Goal: Task Accomplishment & Management: Use online tool/utility

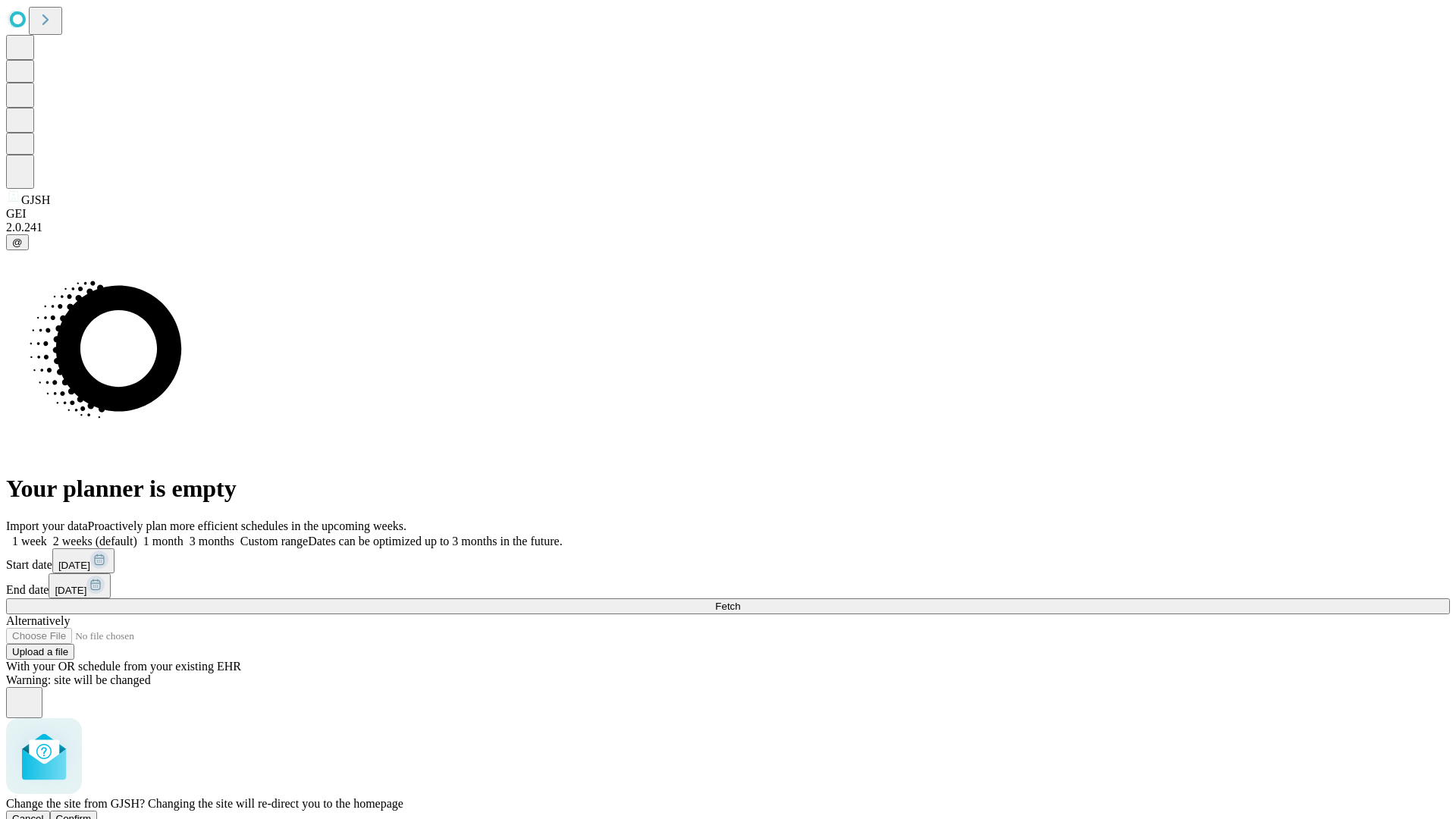
click at [92, 813] on span "Confirm" at bounding box center [74, 819] width 36 height 12
click at [137, 535] on label "2 weeks (default)" at bounding box center [92, 542] width 90 height 13
click at [740, 600] on span "Fetch" at bounding box center [727, 606] width 25 height 12
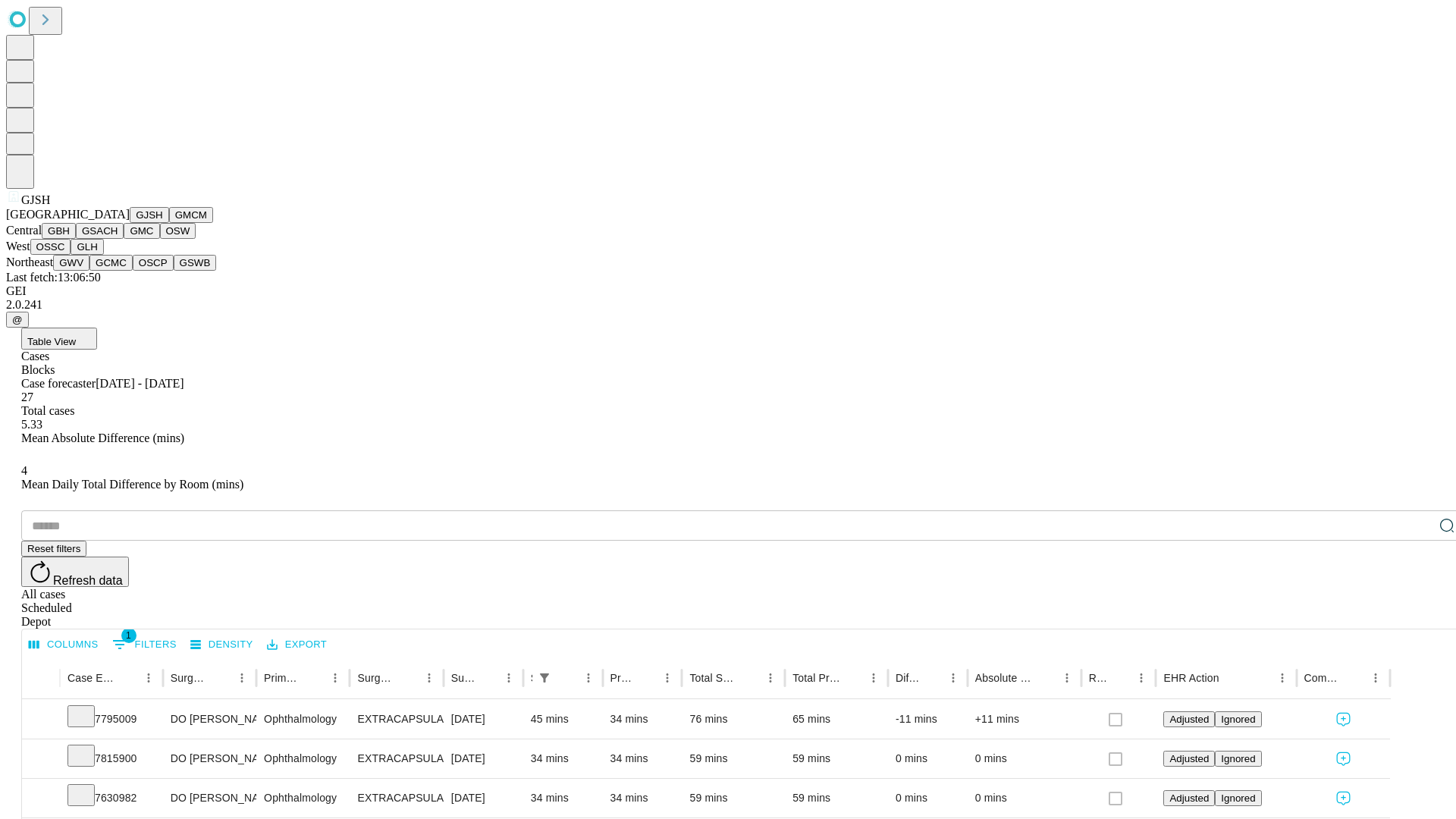
click at [169, 223] on button "GMCM" at bounding box center [190, 214] width 44 height 16
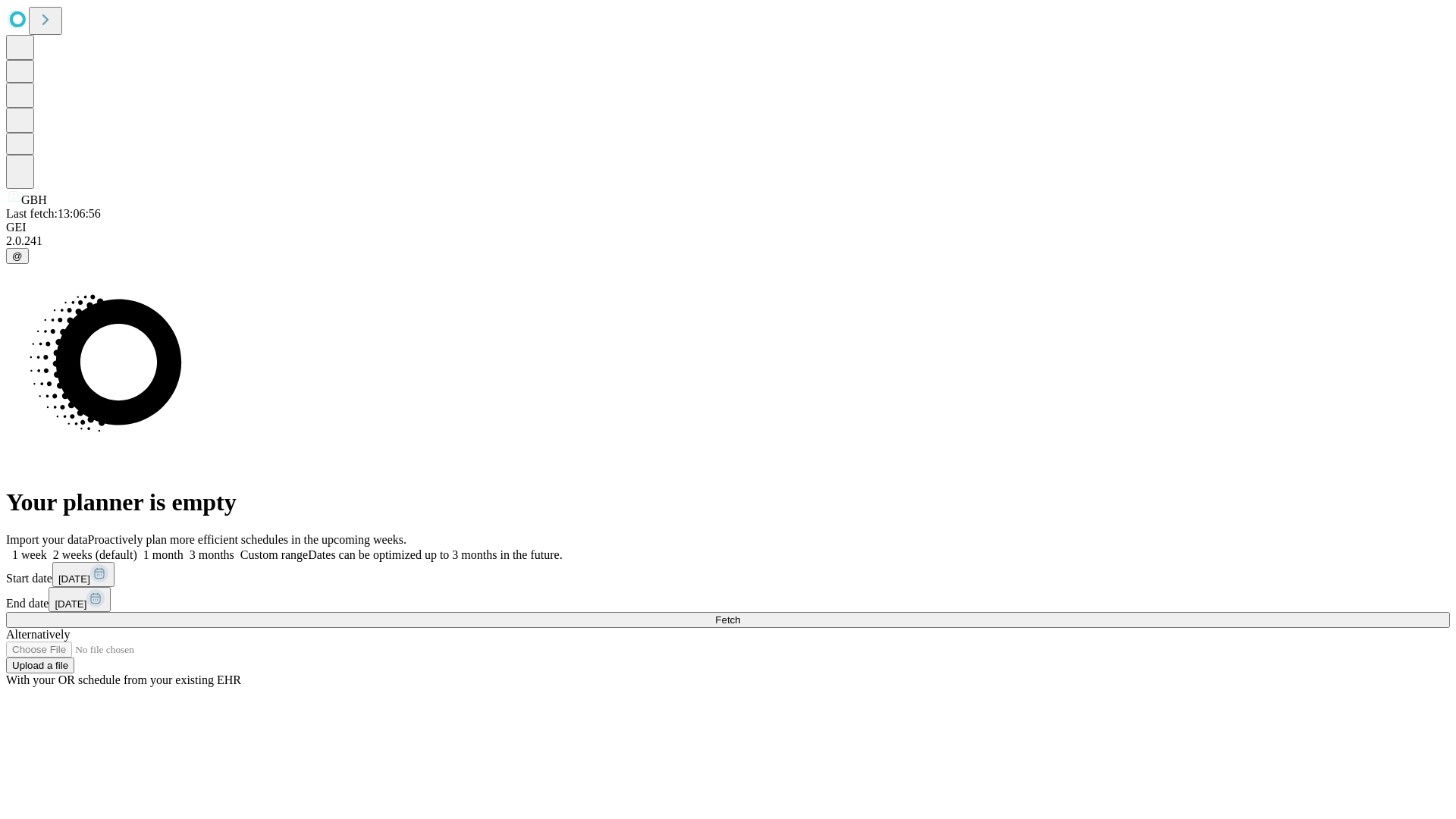
click at [137, 548] on label "2 weeks (default)" at bounding box center [92, 555] width 90 height 13
click at [740, 614] on span "Fetch" at bounding box center [727, 620] width 25 height 12
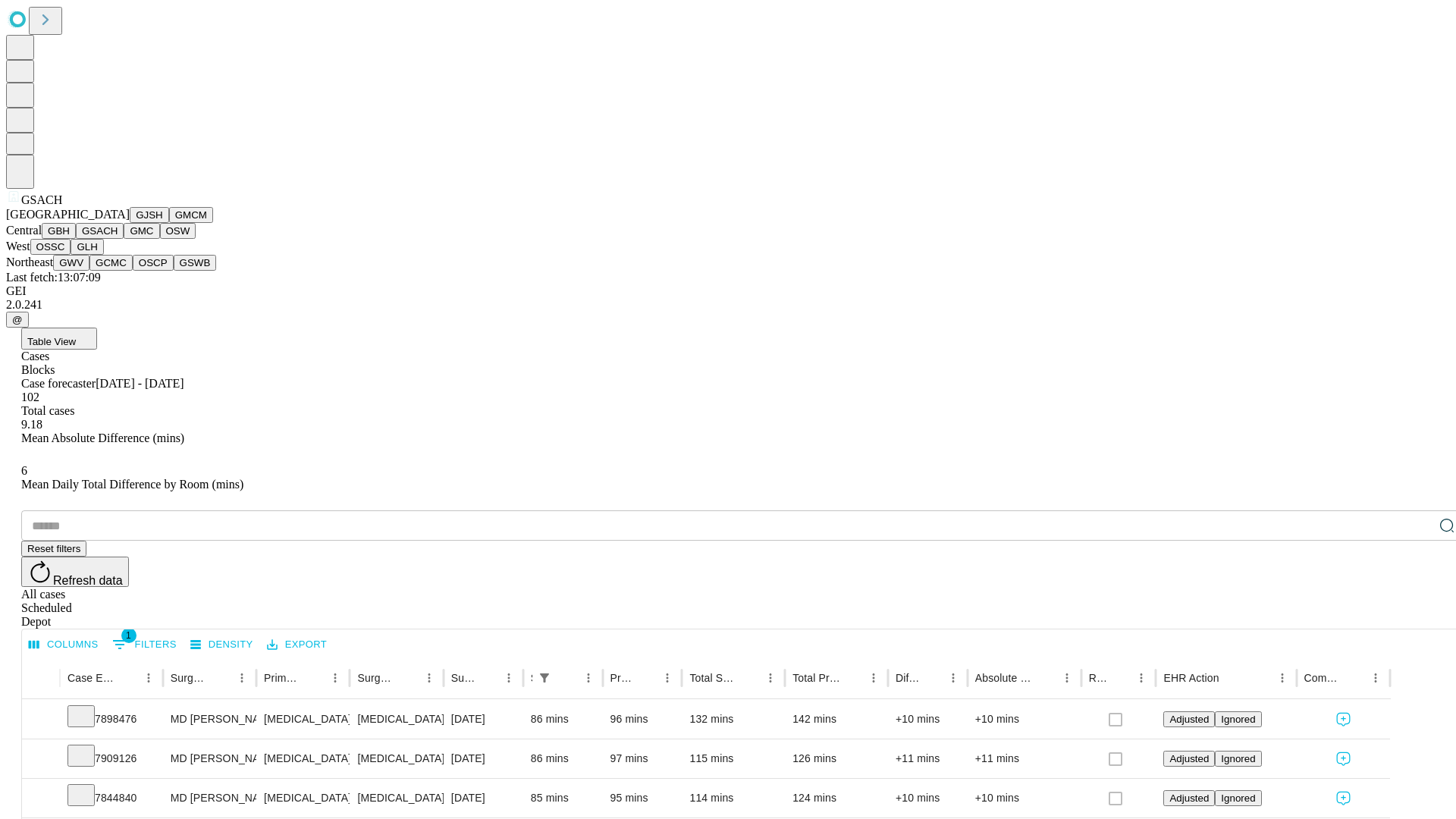
click at [123, 238] on button "GMC" at bounding box center [141, 230] width 36 height 16
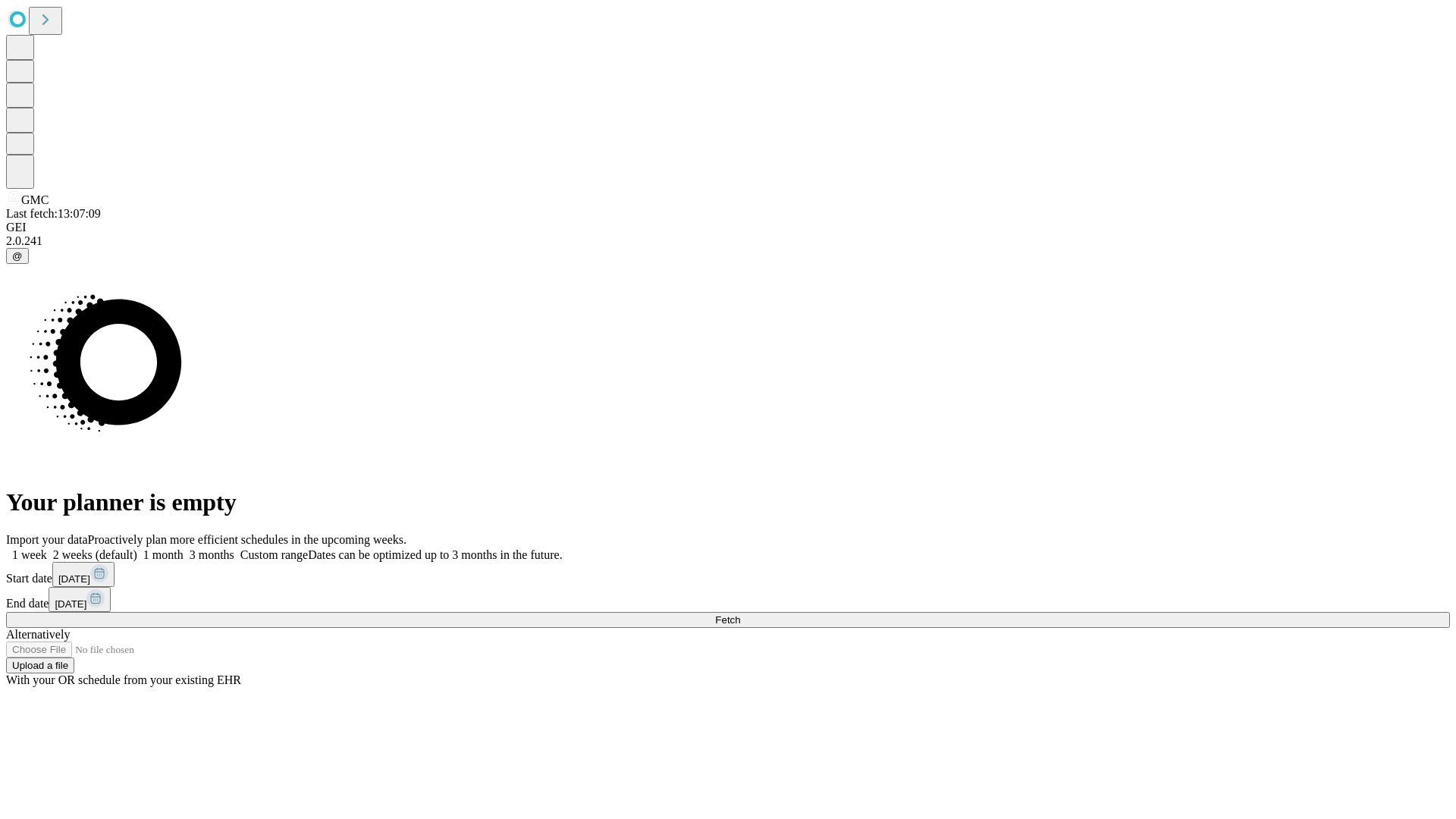
click at [137, 548] on label "2 weeks (default)" at bounding box center [92, 555] width 90 height 13
click at [740, 614] on span "Fetch" at bounding box center [727, 620] width 25 height 12
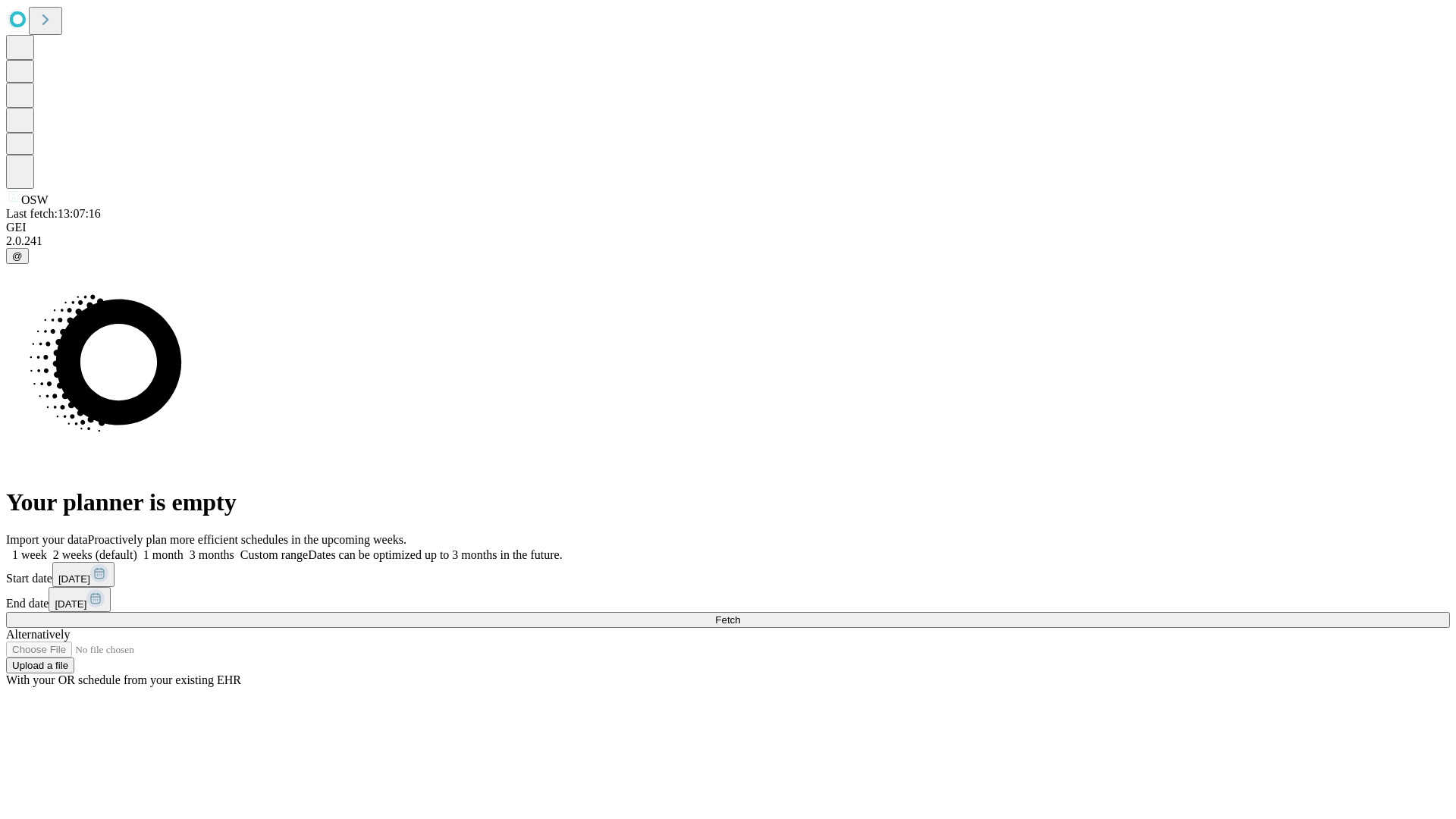
click at [137, 548] on label "2 weeks (default)" at bounding box center [92, 555] width 90 height 13
click at [740, 614] on span "Fetch" at bounding box center [727, 620] width 25 height 12
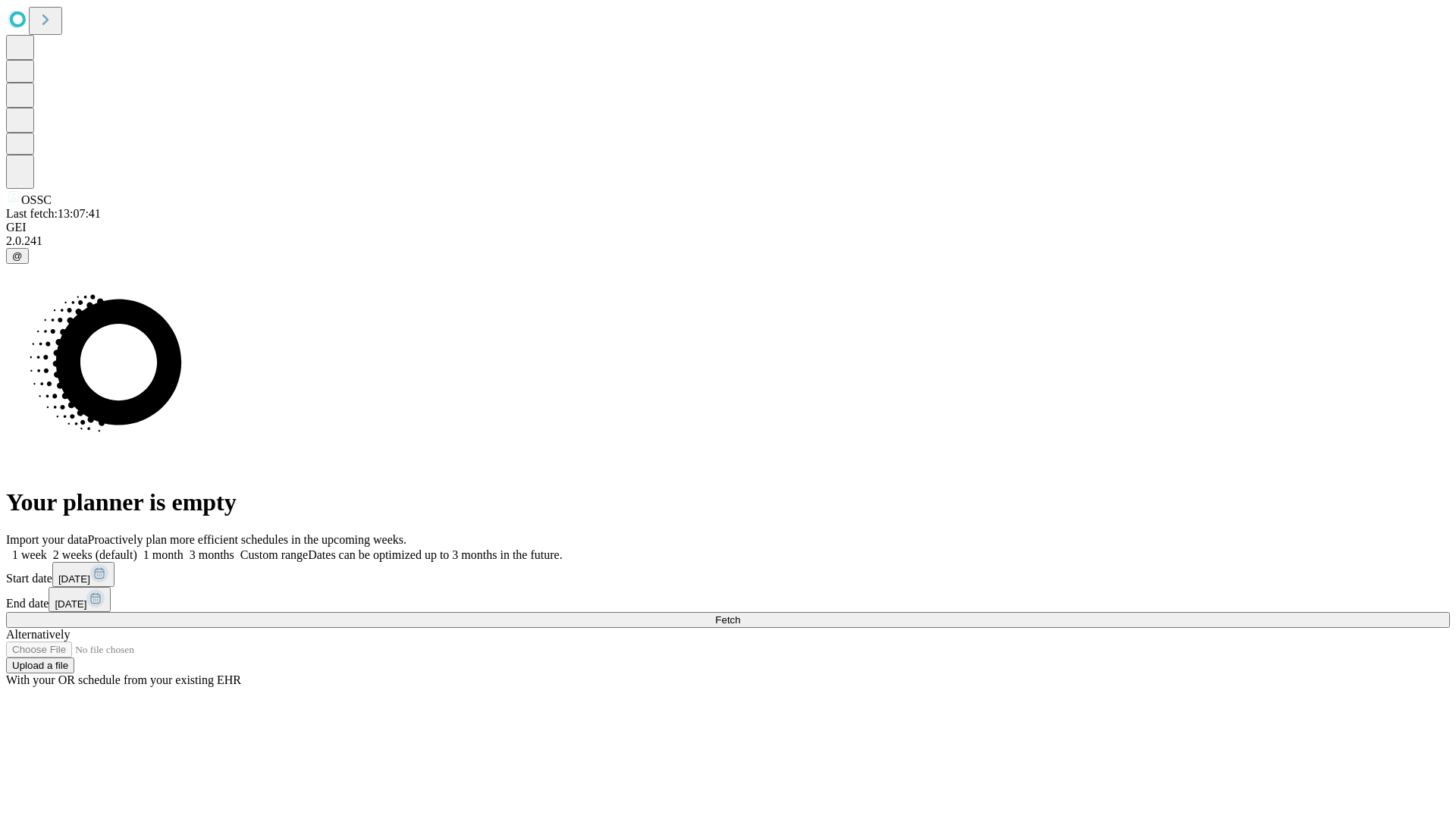
click at [137, 548] on label "2 weeks (default)" at bounding box center [92, 555] width 90 height 13
click at [740, 614] on span "Fetch" at bounding box center [727, 620] width 25 height 12
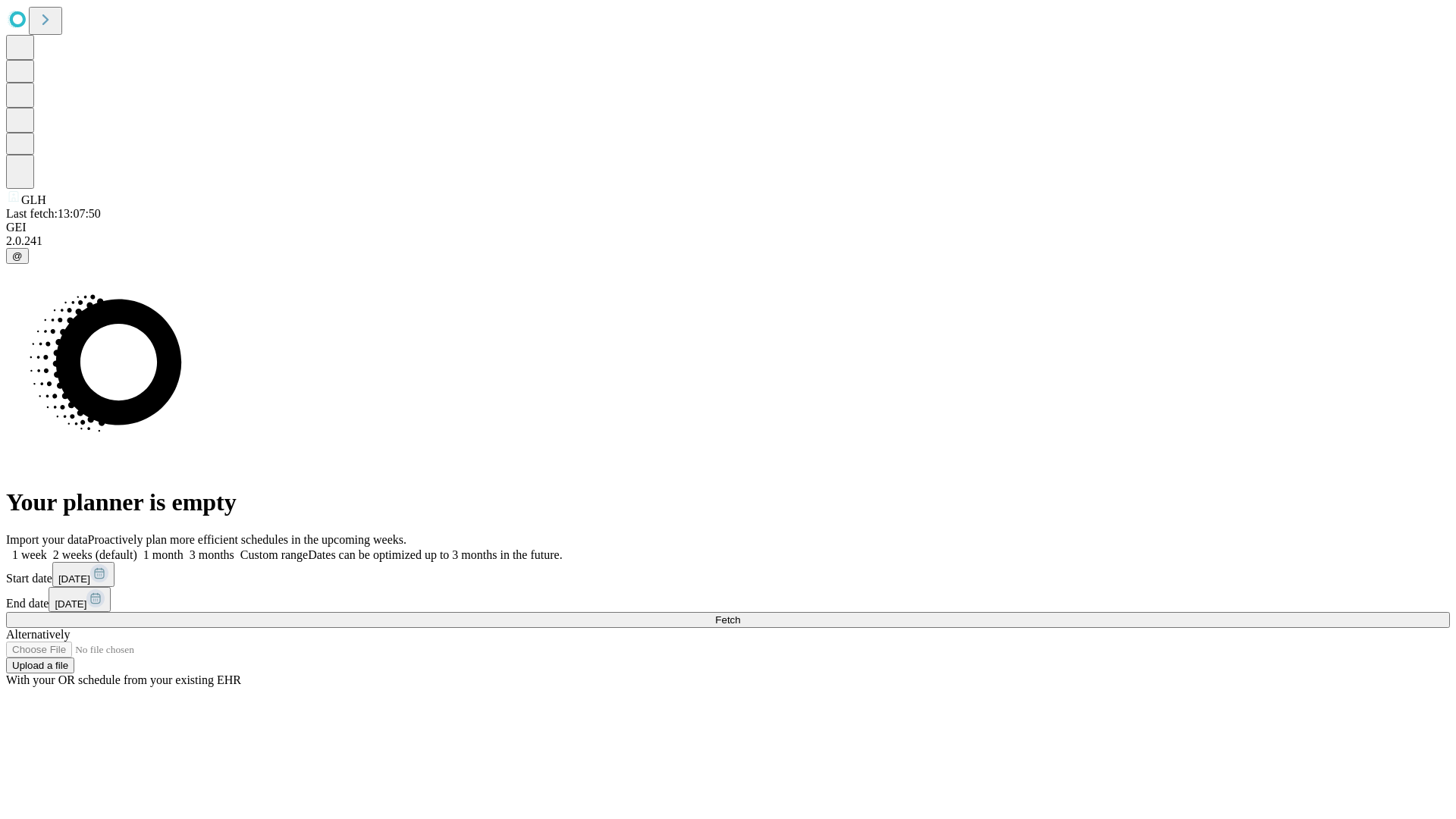
click at [137, 548] on label "2 weeks (default)" at bounding box center [92, 555] width 90 height 13
click at [740, 614] on span "Fetch" at bounding box center [727, 620] width 25 height 12
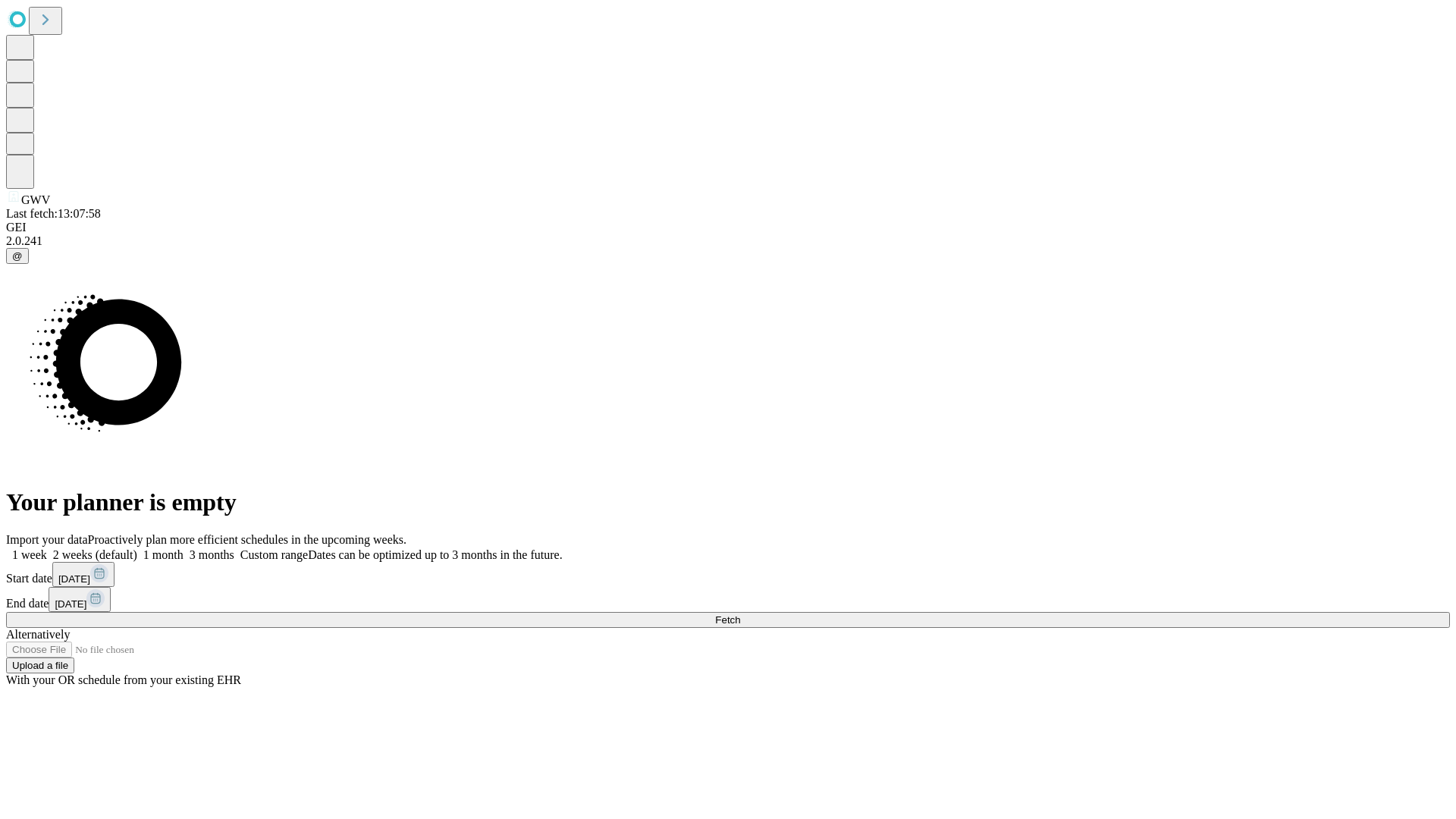
click at [137, 548] on label "2 weeks (default)" at bounding box center [92, 555] width 90 height 13
click at [740, 614] on span "Fetch" at bounding box center [727, 620] width 25 height 12
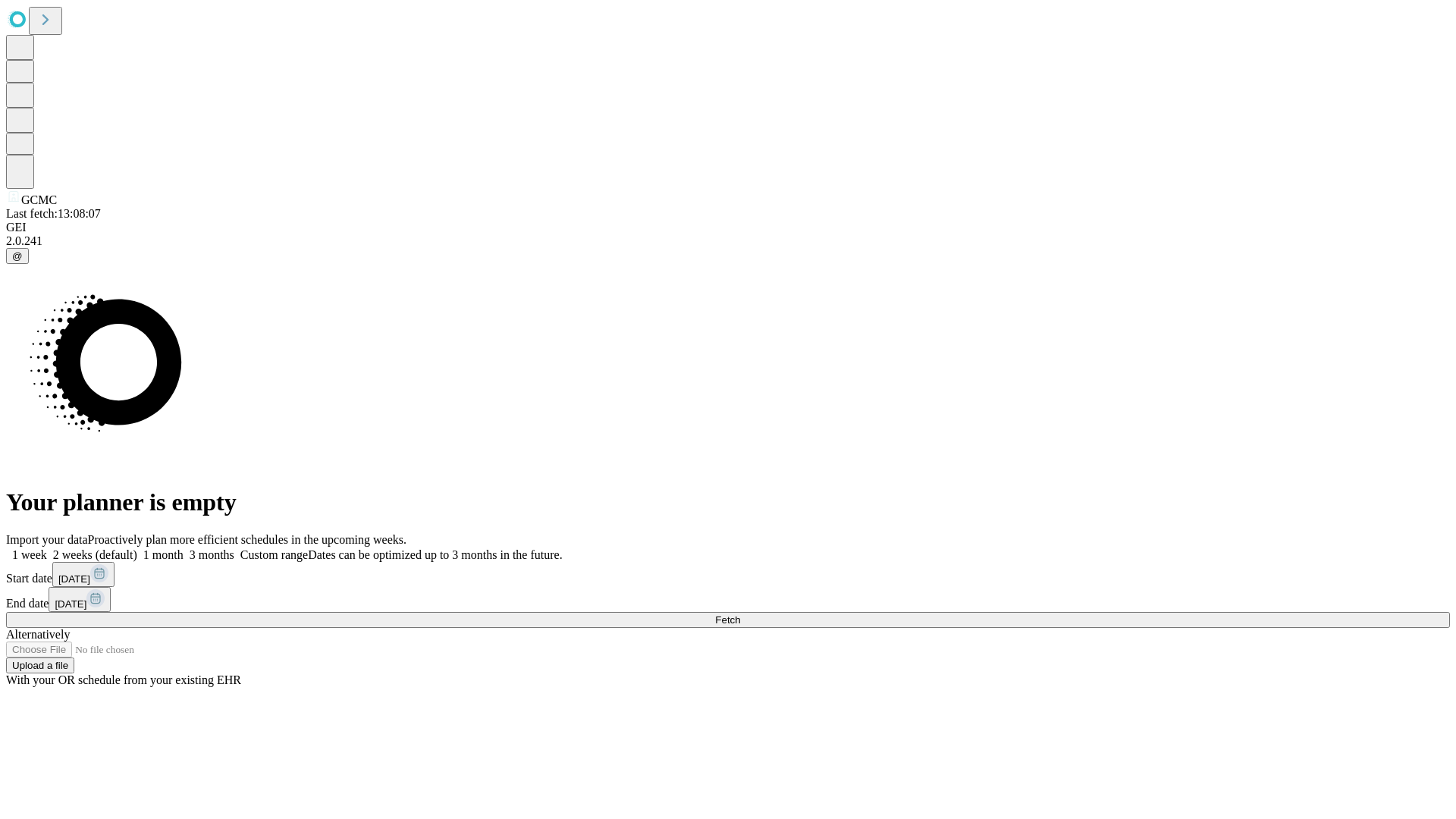
click at [137, 548] on label "2 weeks (default)" at bounding box center [92, 555] width 90 height 13
click at [740, 614] on span "Fetch" at bounding box center [727, 620] width 25 height 12
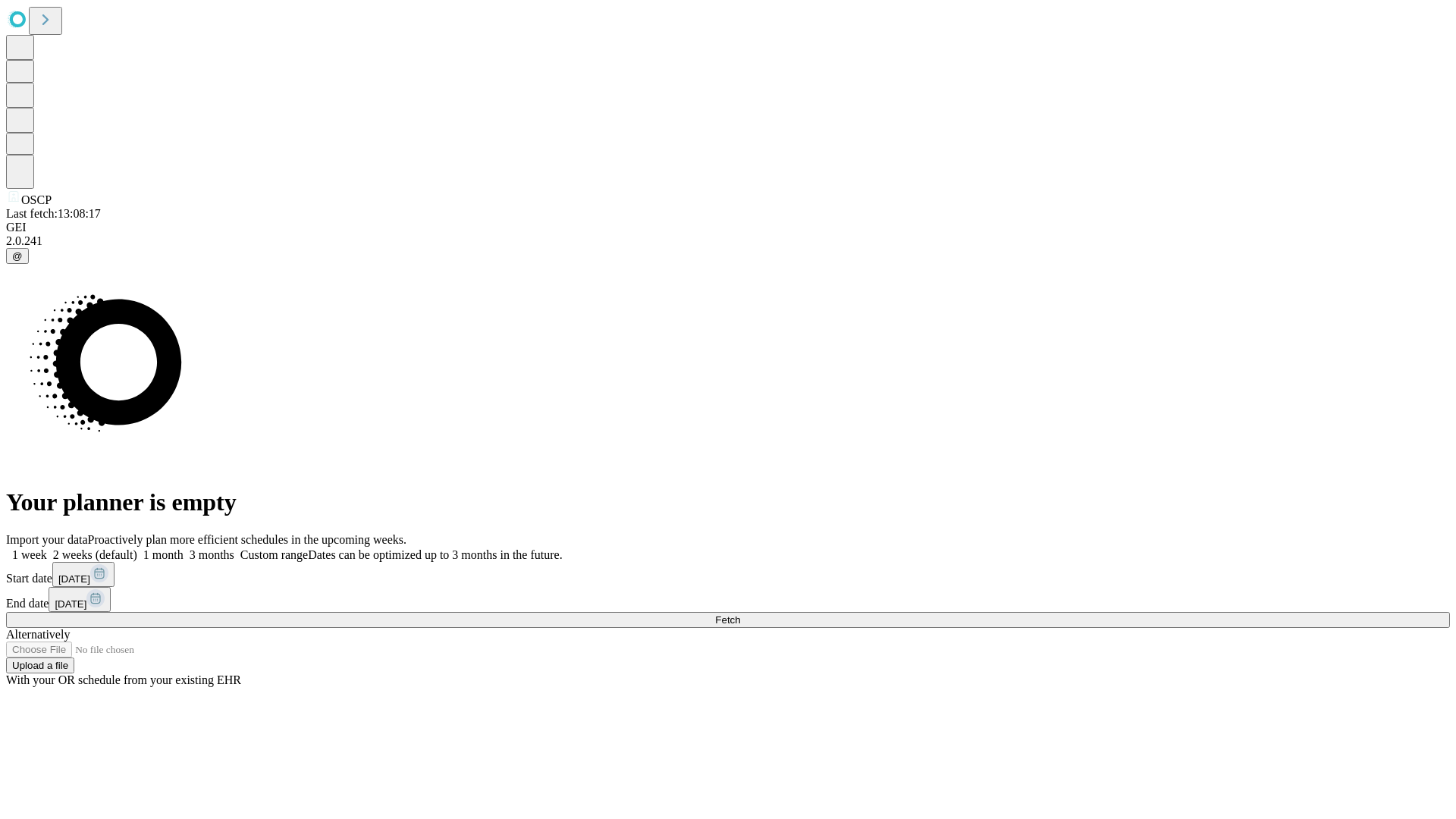
click at [137, 548] on label "2 weeks (default)" at bounding box center [92, 555] width 90 height 13
click at [740, 614] on span "Fetch" at bounding box center [727, 620] width 25 height 12
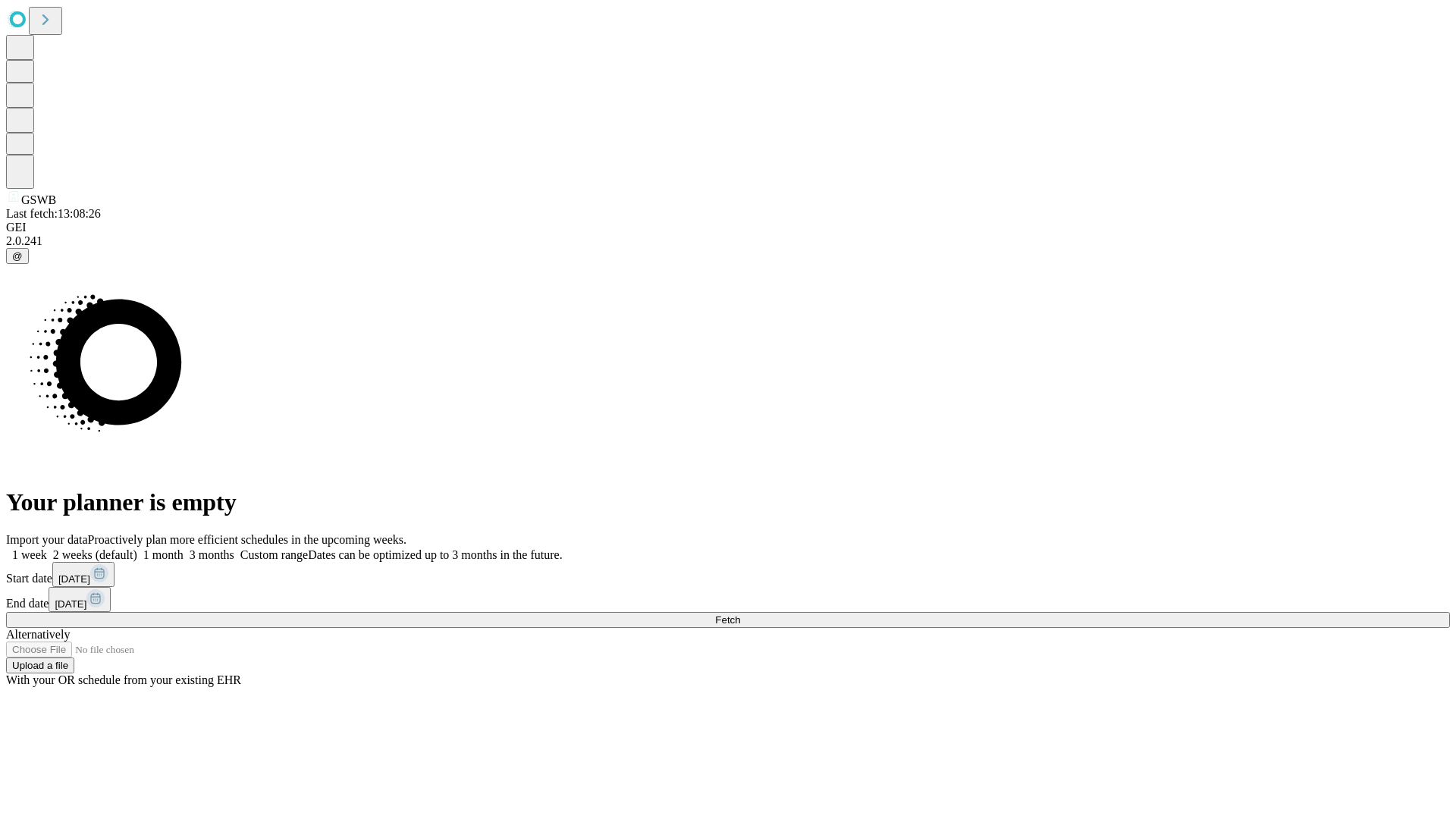
click at [137, 548] on label "2 weeks (default)" at bounding box center [92, 555] width 90 height 13
click at [740, 614] on span "Fetch" at bounding box center [727, 620] width 25 height 12
